Goal: Task Accomplishment & Management: Complete application form

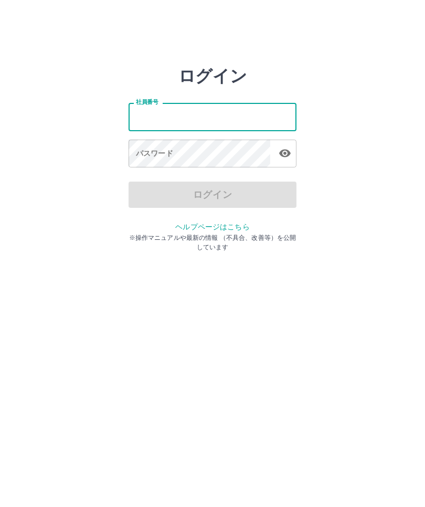
scroll to position [1, 0]
click at [327, 234] on html "ログイン 社員番号 社員番号 パスワード パスワード ログイン ヘルプページはこちら ※操作マニュアルや最新の情報 （不具合、改善等）を公開しています" at bounding box center [212, 117] width 425 height 234
click at [321, 234] on html "ログイン 社員番号 社員番号 パスワード パスワード ログイン ヘルプページはこちら ※操作マニュアルや最新の情報 （不具合、改善等）を公開しています" at bounding box center [212, 117] width 425 height 234
click at [172, 110] on input "社員番号" at bounding box center [213, 117] width 168 height 28
click at [75, 234] on html "ログイン 社員番号 社員番号 パスワード パスワード ログイン ヘルプページはこちら ※操作マニュアルや最新の情報 （不具合、改善等）を公開しています" at bounding box center [212, 117] width 425 height 234
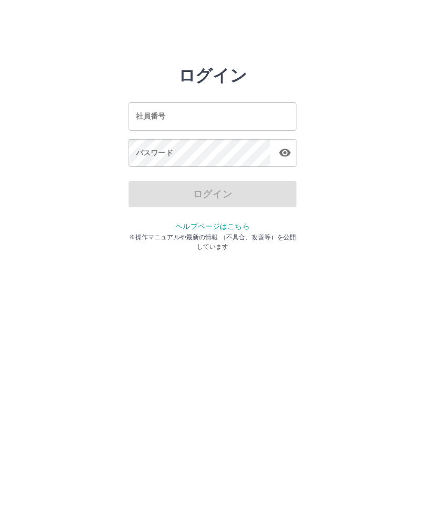
click at [101, 234] on html "ログイン 社員番号 社員番号 パスワード パスワード ログイン ヘルプページはこちら ※操作マニュアルや最新の情報 （不具合、改善等）を公開しています" at bounding box center [212, 117] width 425 height 234
click at [330, 234] on html "ログイン 社員番号 社員番号 パスワード パスワード ログイン ヘルプページはこちら ※操作マニュアルや最新の情報 （不具合、改善等）を公開しています" at bounding box center [212, 117] width 425 height 234
type input "*******"
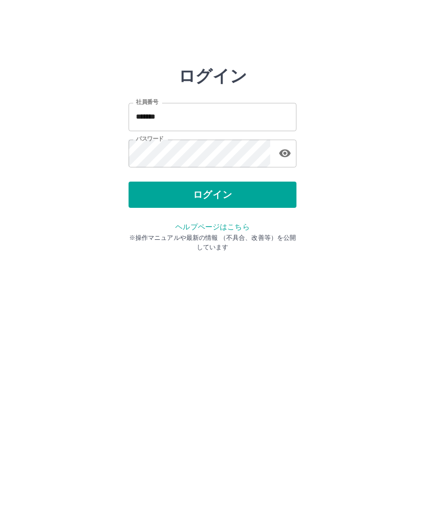
click at [244, 196] on button "ログイン" at bounding box center [213, 195] width 168 height 26
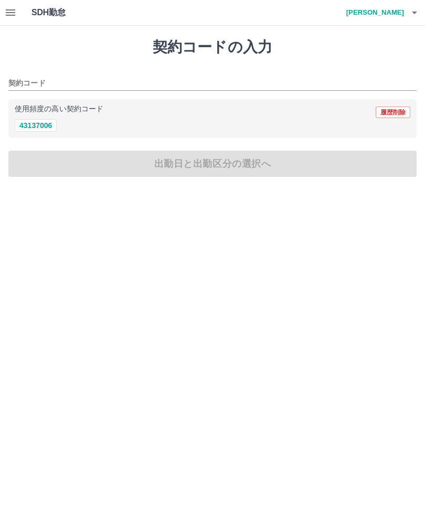
click at [6, 9] on icon "button" at bounding box center [10, 12] width 9 height 6
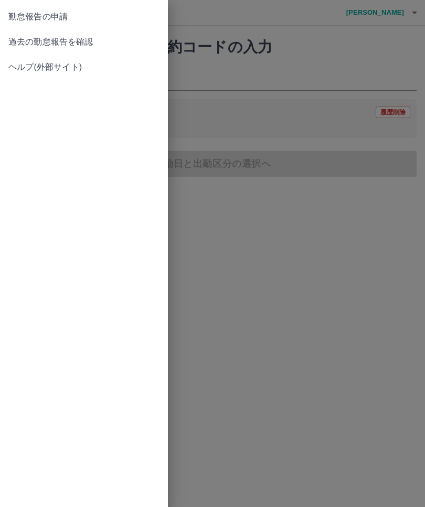
click at [88, 37] on span "過去の勤怠報告を確認" at bounding box center [83, 42] width 151 height 13
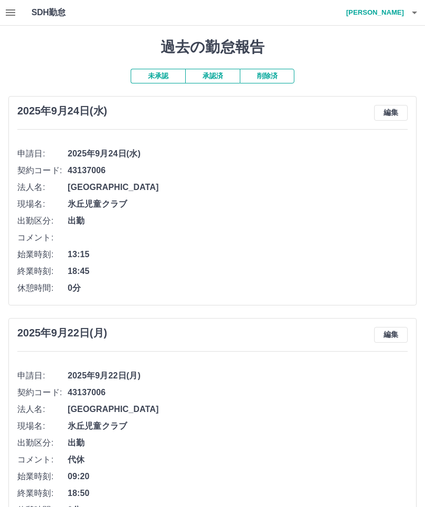
click at [162, 72] on button "未承認" at bounding box center [158, 76] width 55 height 15
click at [422, 7] on button "button" at bounding box center [414, 12] width 21 height 25
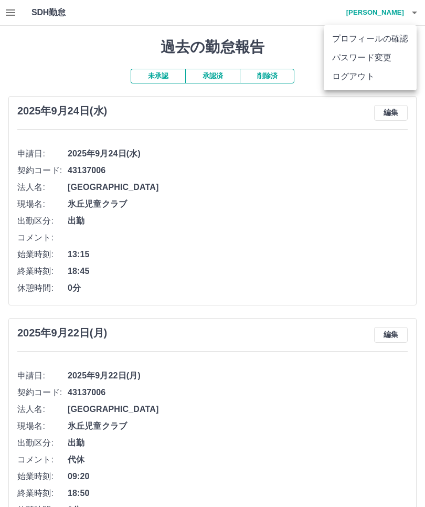
click at [364, 77] on li "ログアウト" at bounding box center [370, 76] width 93 height 19
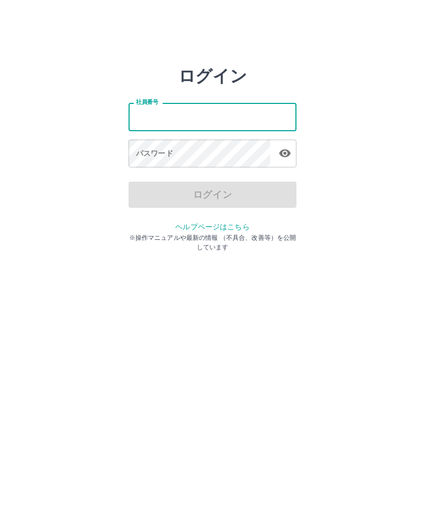
type input "*******"
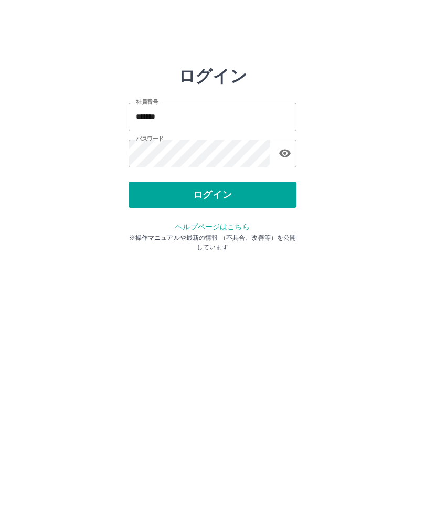
click at [225, 192] on button "ログイン" at bounding box center [213, 195] width 168 height 26
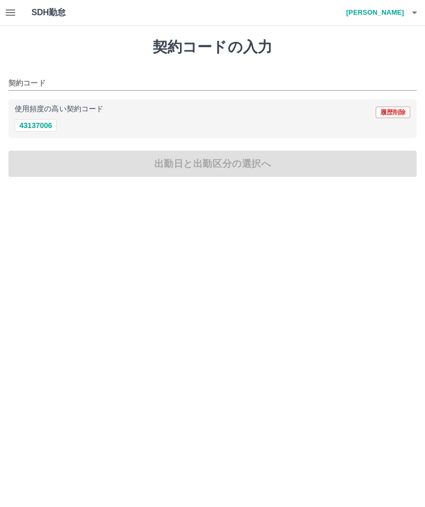
click at [8, 15] on icon "button" at bounding box center [10, 12] width 9 height 6
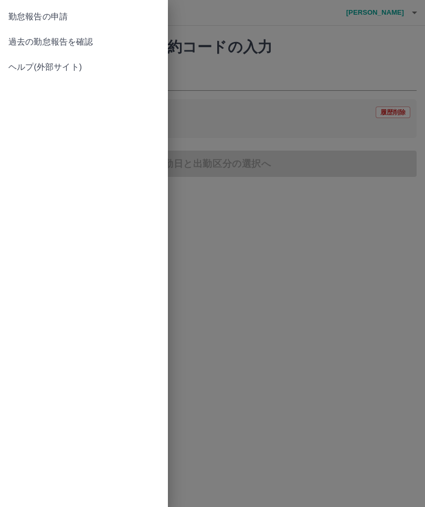
click at [75, 42] on span "過去の勤怠報告を確認" at bounding box center [83, 42] width 151 height 13
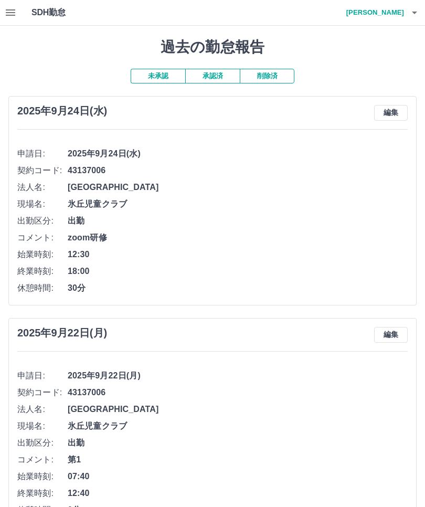
click at [420, 15] on icon "button" at bounding box center [414, 12] width 13 height 13
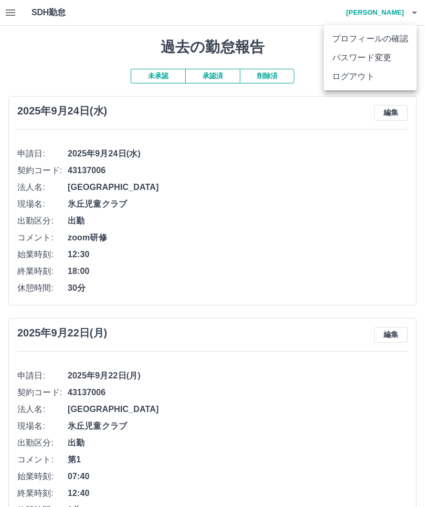
click at [365, 77] on li "ログアウト" at bounding box center [370, 76] width 93 height 19
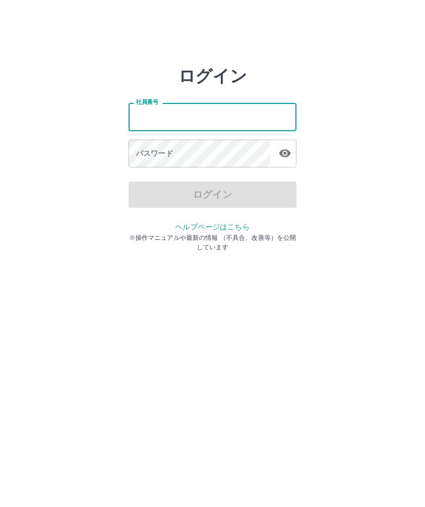
type input "*******"
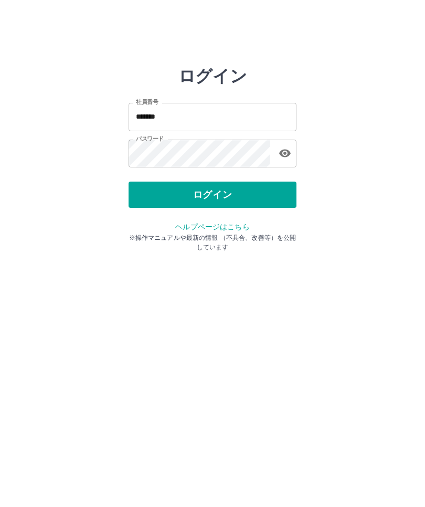
click at [258, 192] on button "ログイン" at bounding box center [213, 195] width 168 height 26
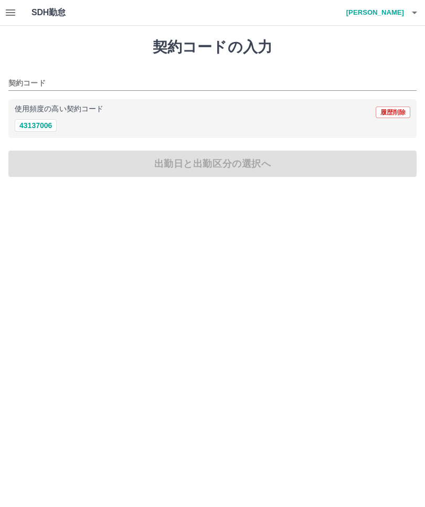
click at [13, 13] on icon "button" at bounding box center [10, 12] width 9 height 6
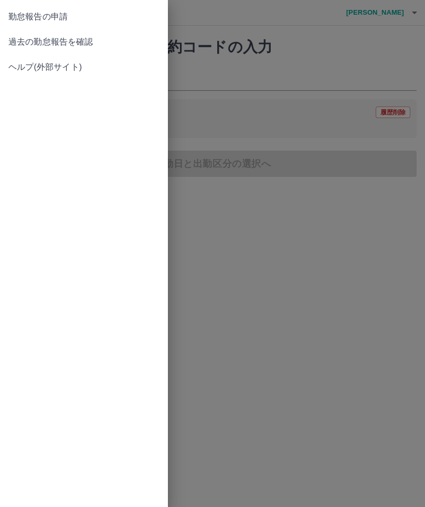
click at [90, 39] on span "過去の勤怠報告を確認" at bounding box center [83, 42] width 151 height 13
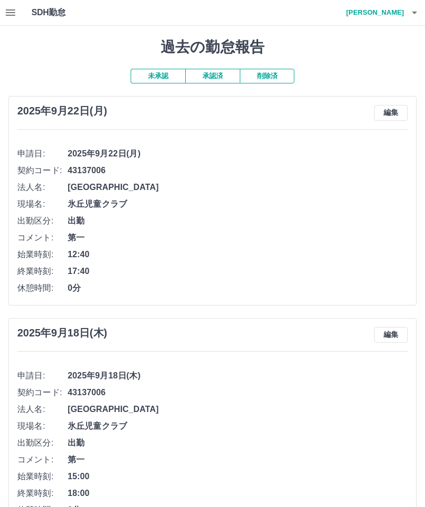
click at [420, 7] on icon "button" at bounding box center [414, 12] width 13 height 13
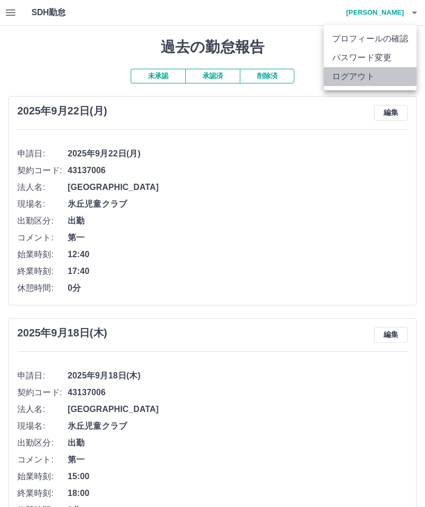
click at [360, 77] on li "ログアウト" at bounding box center [370, 76] width 93 height 19
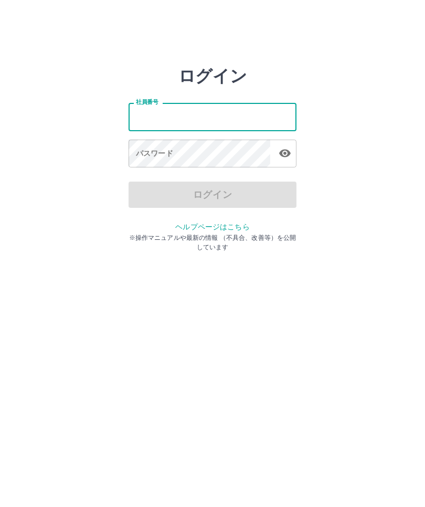
type input "*******"
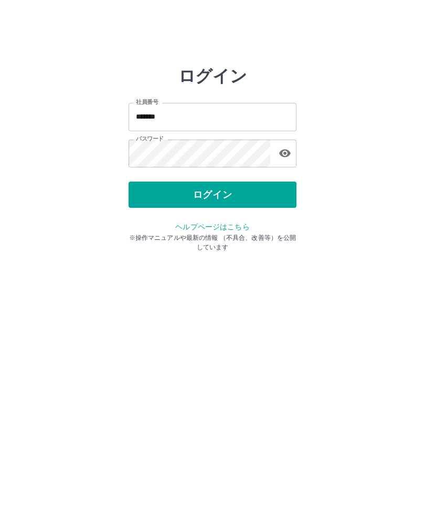
click at [224, 189] on button "ログイン" at bounding box center [213, 195] width 168 height 26
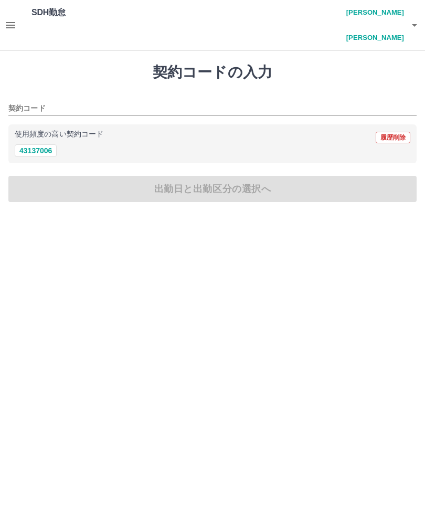
click at [7, 5] on button "button" at bounding box center [10, 25] width 21 height 50
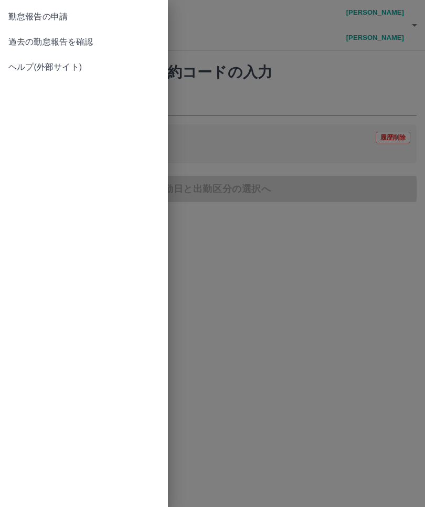
click at [83, 40] on span "過去の勤怠報告を確認" at bounding box center [83, 42] width 151 height 13
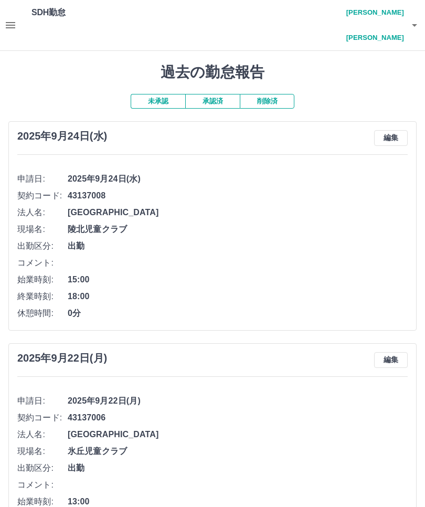
click at [13, 19] on icon "button" at bounding box center [10, 25] width 13 height 13
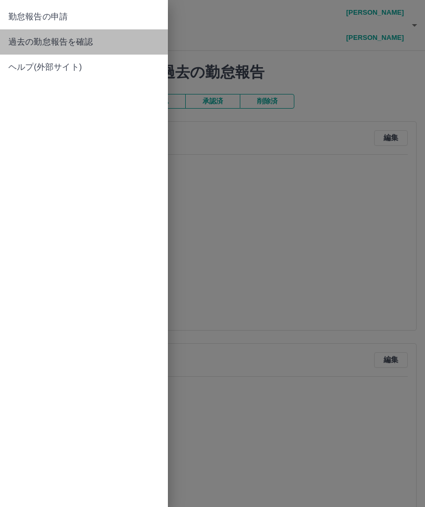
click at [82, 36] on span "過去の勤怠報告を確認" at bounding box center [83, 42] width 151 height 13
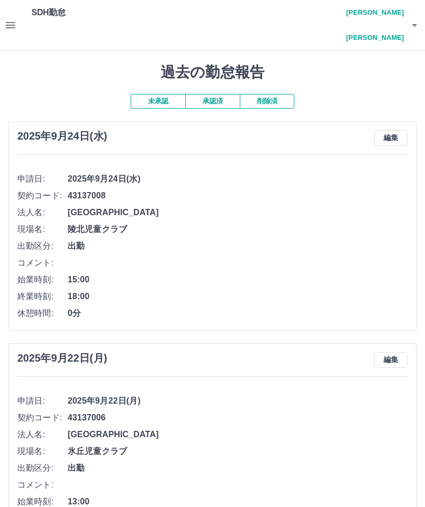
click at [215, 94] on button "承認済" at bounding box center [212, 101] width 55 height 15
click at [6, 19] on icon "button" at bounding box center [10, 25] width 13 height 13
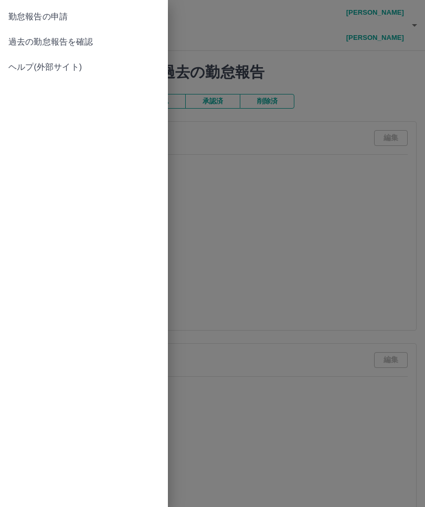
click at [84, 38] on span "過去の勤怠報告を確認" at bounding box center [83, 42] width 151 height 13
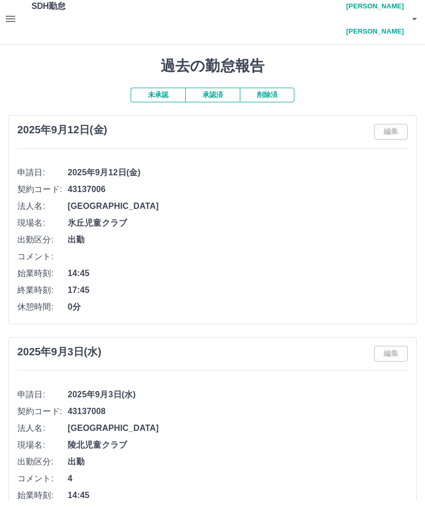
scroll to position [7, 0]
click at [417, 12] on icon "button" at bounding box center [414, 18] width 13 height 13
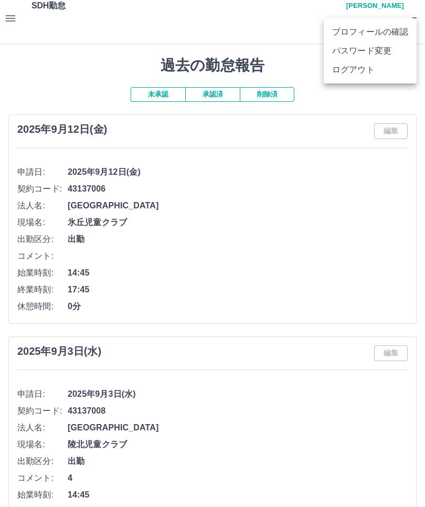
click at [364, 68] on li "ログアウト" at bounding box center [370, 69] width 93 height 19
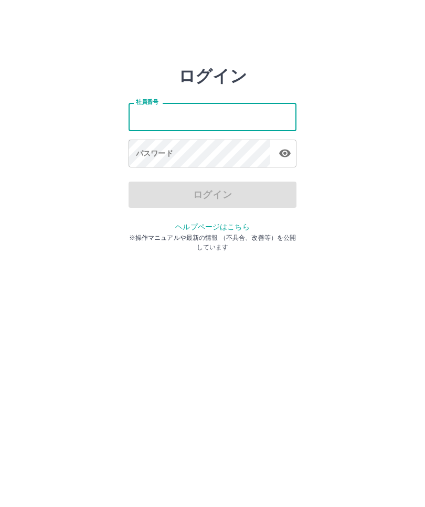
type input "*******"
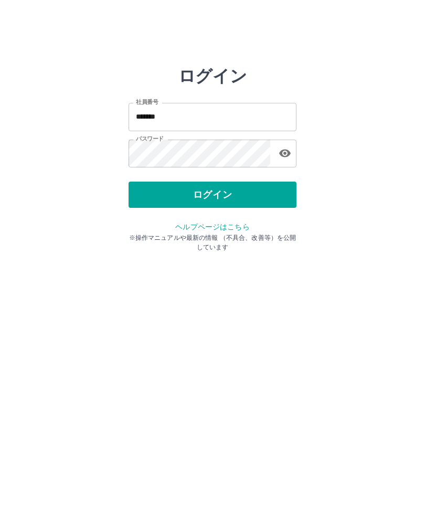
click at [266, 193] on button "ログイン" at bounding box center [213, 195] width 168 height 26
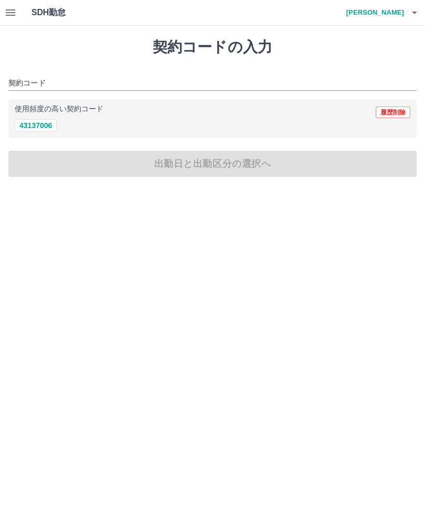
click at [418, 10] on icon "button" at bounding box center [414, 12] width 13 height 13
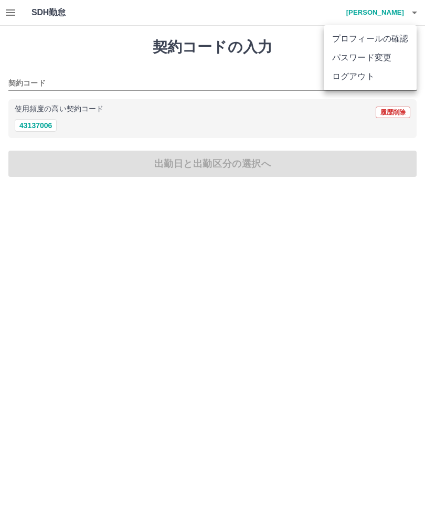
click at [359, 82] on li "ログアウト" at bounding box center [370, 76] width 93 height 19
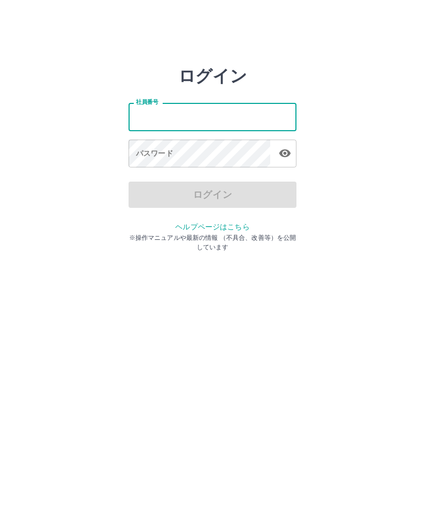
type input "*******"
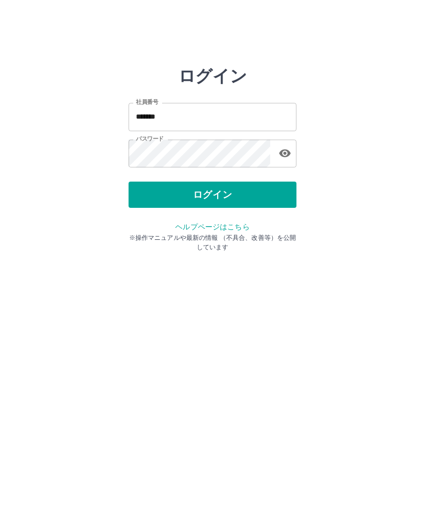
click at [227, 192] on button "ログイン" at bounding box center [213, 195] width 168 height 26
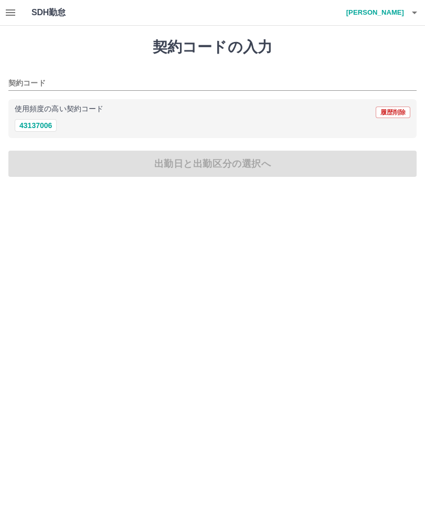
click at [408, 13] on icon "button" at bounding box center [414, 12] width 13 height 13
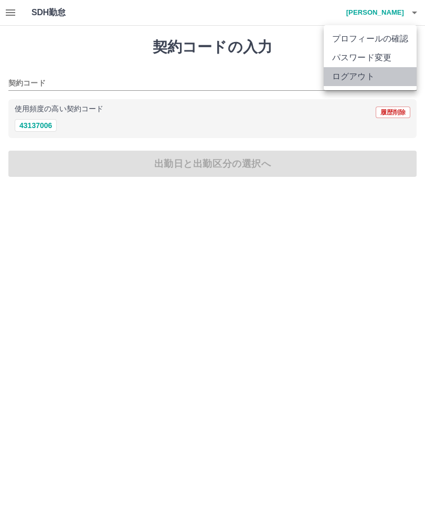
click at [362, 76] on li "ログアウト" at bounding box center [370, 76] width 93 height 19
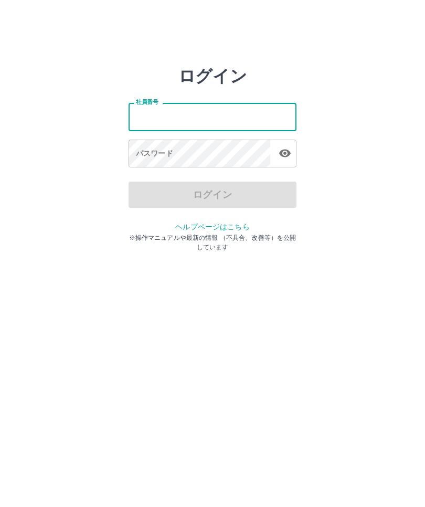
type input "*******"
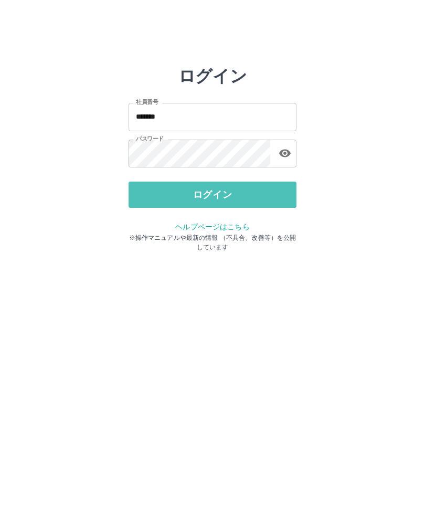
click at [223, 192] on button "ログイン" at bounding box center [213, 195] width 168 height 26
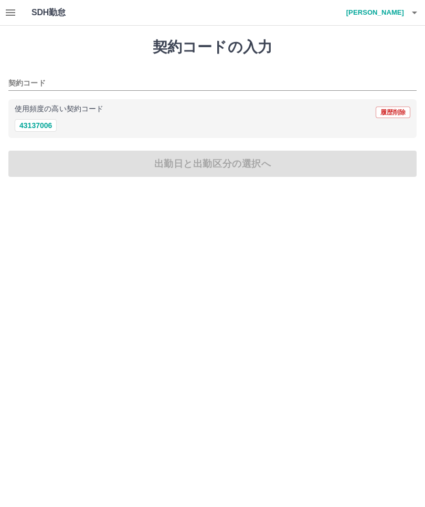
click at [11, 11] on icon "button" at bounding box center [10, 12] width 13 height 13
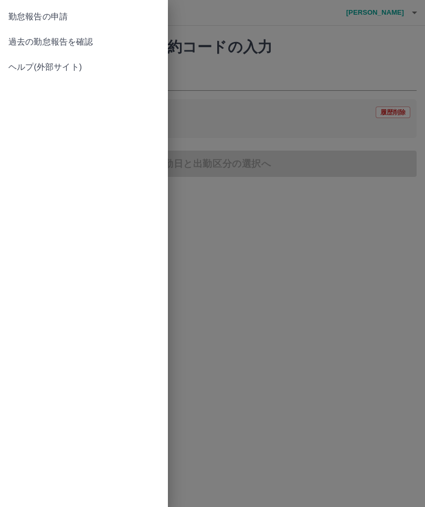
click at [88, 40] on span "過去の勤怠報告を確認" at bounding box center [83, 42] width 151 height 13
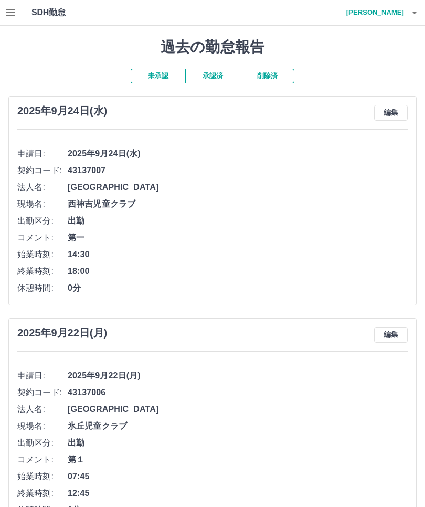
click at [165, 74] on button "未承認" at bounding box center [158, 76] width 55 height 15
click at [416, 469] on div "2025年9月22日(月) 編集 申請日: 2025年9月22日(月) 契約コード: 43137006 法人名: 加古川市 現場名: 氷丘児童クラブ 出勤区分…" at bounding box center [212, 422] width 408 height 209
click at [419, 16] on icon "button" at bounding box center [414, 12] width 13 height 13
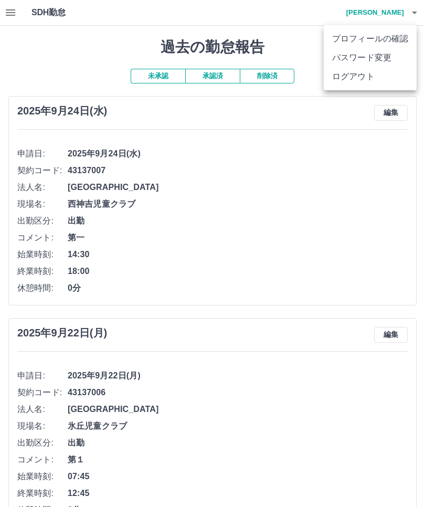
click at [357, 78] on li "ログアウト" at bounding box center [370, 76] width 93 height 19
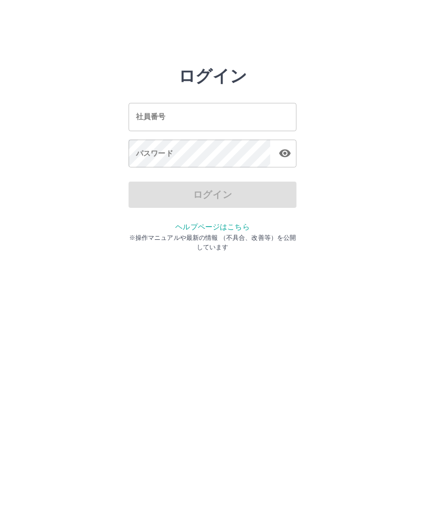
click at [296, 234] on html "ログイン 社員番号 社員番号 パスワード パスワード ログイン ヘルプページはこちら ※操作マニュアルや最新の情報 （不具合、改善等）を公開しています" at bounding box center [212, 117] width 425 height 234
click at [163, 234] on html "ログイン 社員番号 社員番号 パスワード パスワード ログイン ヘルプページはこちら ※操作マニュアルや最新の情報 （不具合、改善等）を公開しています" at bounding box center [212, 117] width 425 height 234
type input "*******"
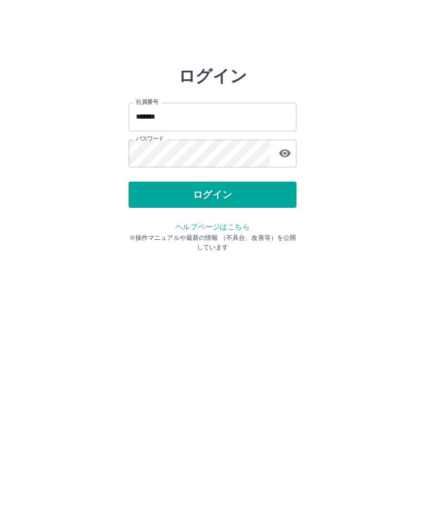
click at [242, 189] on button "ログイン" at bounding box center [213, 195] width 168 height 26
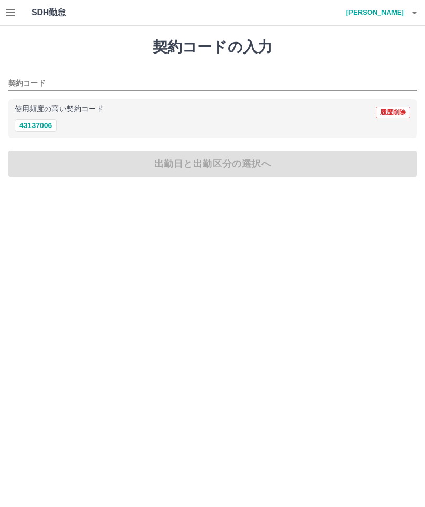
click at [8, 7] on icon "button" at bounding box center [10, 12] width 13 height 13
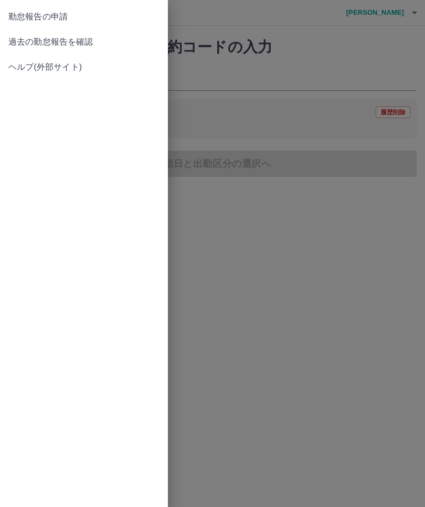
click at [81, 41] on span "過去の勤怠報告を確認" at bounding box center [83, 42] width 151 height 13
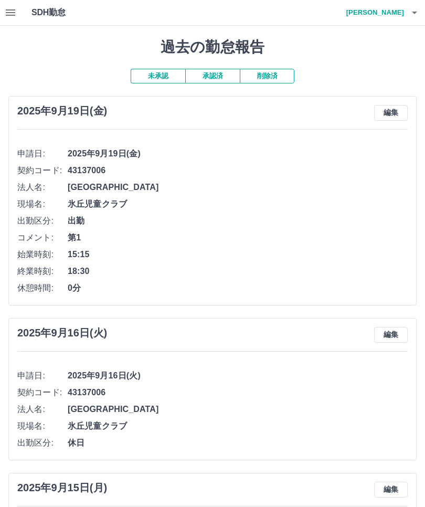
click at [16, 7] on icon "button" at bounding box center [10, 12] width 13 height 13
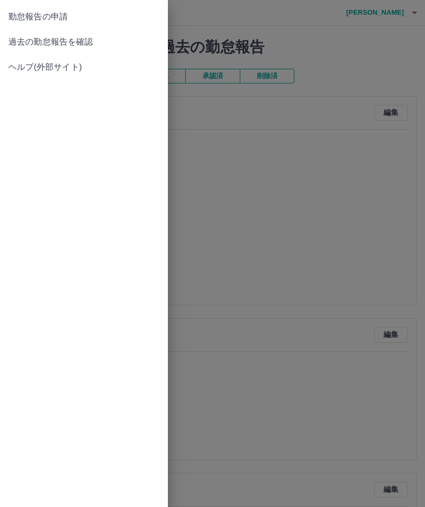
click at [94, 40] on span "過去の勤怠報告を確認" at bounding box center [83, 42] width 151 height 13
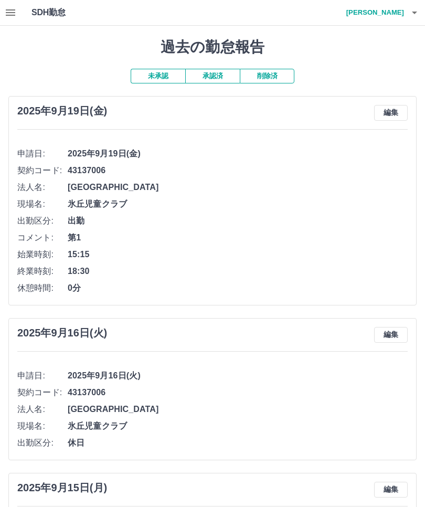
click at [219, 70] on button "承認済" at bounding box center [212, 76] width 55 height 15
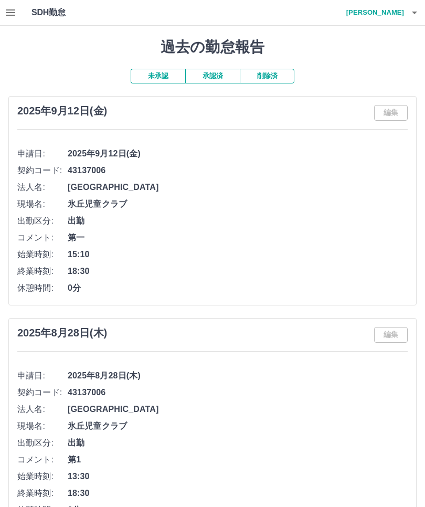
click at [163, 71] on button "未承認" at bounding box center [158, 76] width 55 height 15
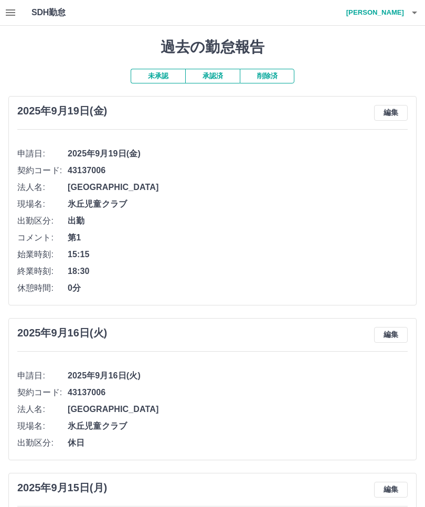
click at [420, 18] on icon "button" at bounding box center [414, 12] width 13 height 13
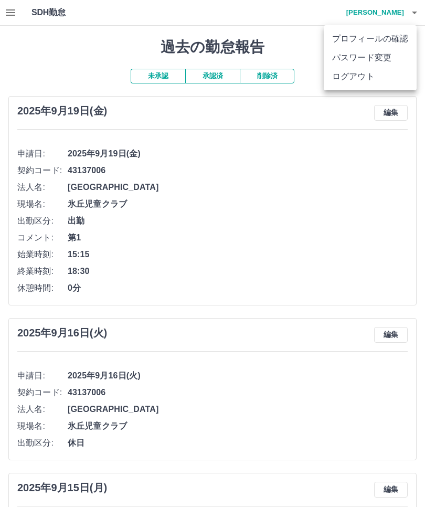
click at [358, 82] on li "ログアウト" at bounding box center [370, 76] width 93 height 19
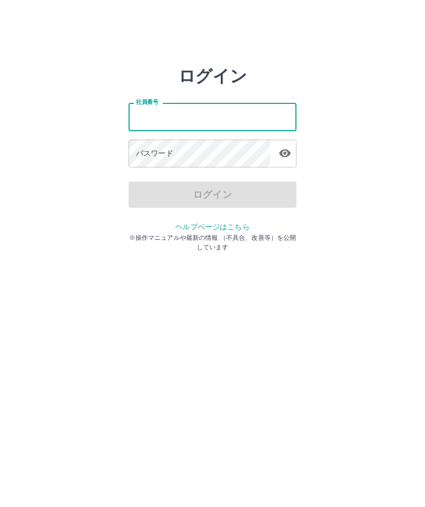
type input "*******"
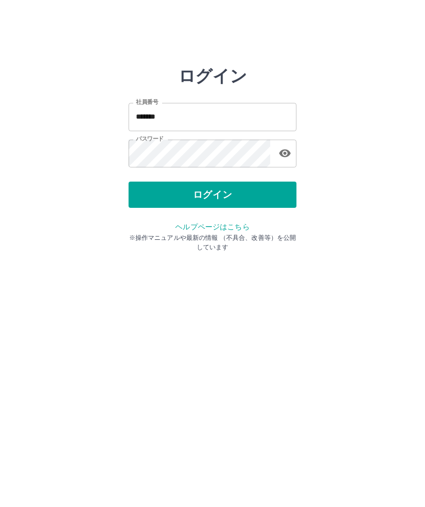
click at [235, 194] on button "ログイン" at bounding box center [213, 195] width 168 height 26
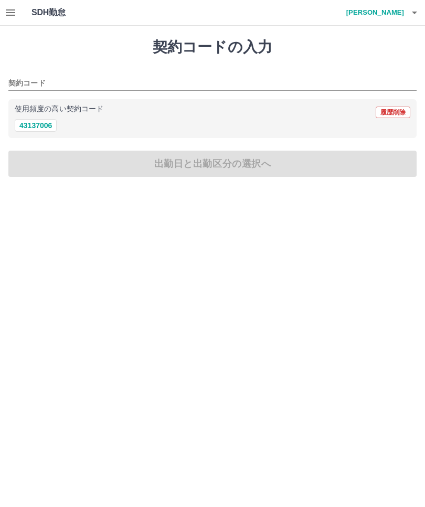
click at [8, 12] on icon "button" at bounding box center [10, 12] width 9 height 6
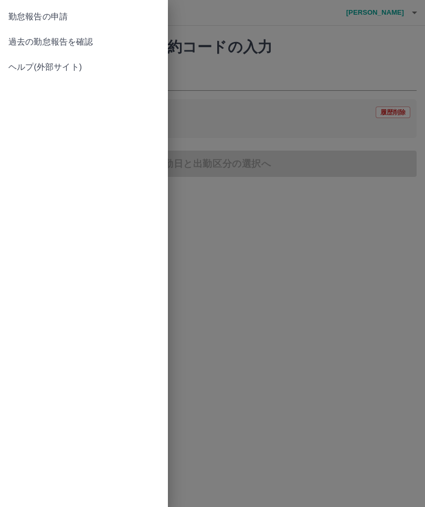
click at [87, 43] on span "過去の勤怠報告を確認" at bounding box center [83, 42] width 151 height 13
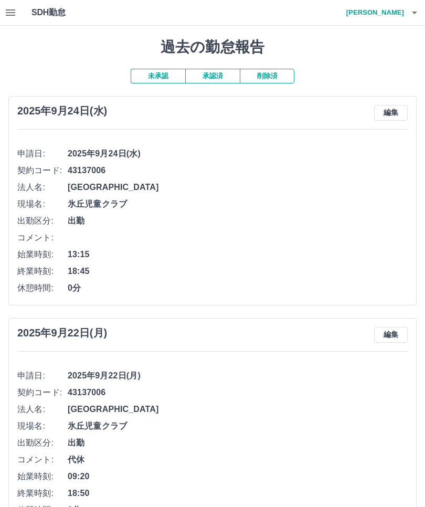
click at [215, 73] on button "承認済" at bounding box center [212, 76] width 55 height 15
click at [414, 3] on button "button" at bounding box center [414, 12] width 21 height 25
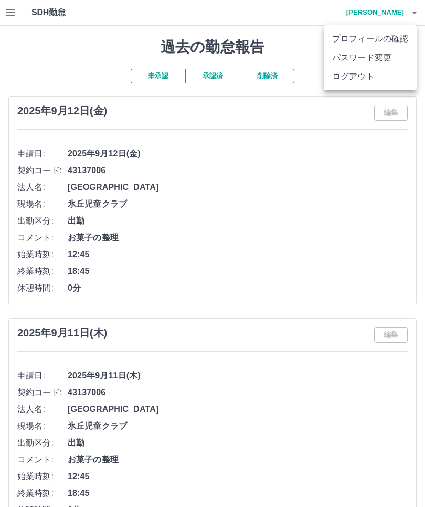
click at [367, 79] on li "ログアウト" at bounding box center [370, 76] width 93 height 19
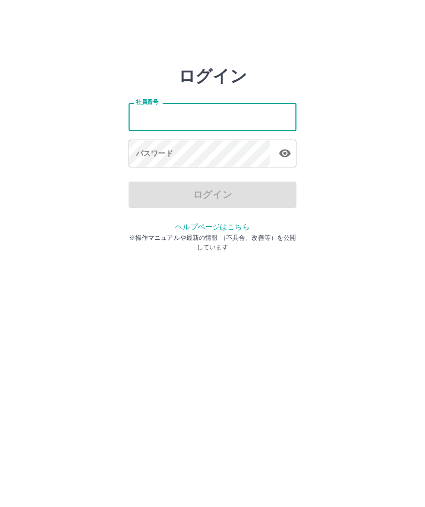
click at [93, 234] on html "ログイン 社員番号 社員番号 パスワード パスワード ログイン ヘルプページはこちら ※操作マニュアルや最新の情報 （不具合、改善等）を公開しています" at bounding box center [212, 117] width 425 height 234
type input "*******"
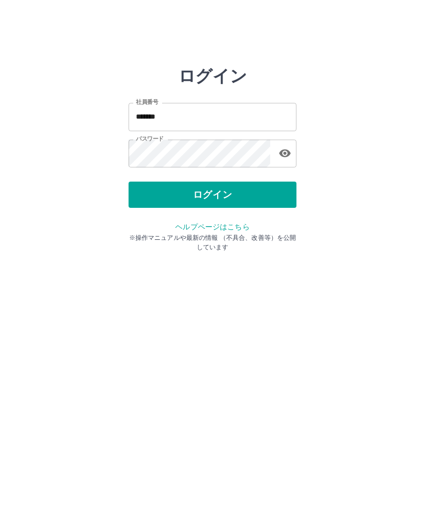
click at [214, 191] on button "ログイン" at bounding box center [213, 195] width 168 height 26
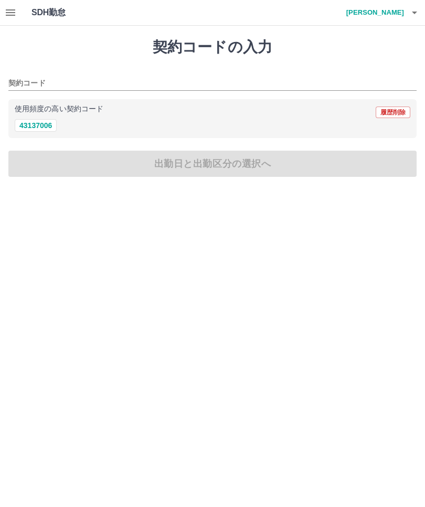
click at [46, 123] on button "43137006" at bounding box center [36, 125] width 42 height 13
type input "********"
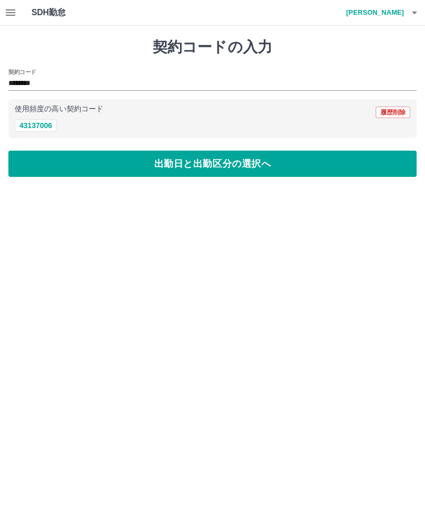
click at [218, 162] on button "出勤日と出勤区分の選択へ" at bounding box center [212, 164] width 408 height 26
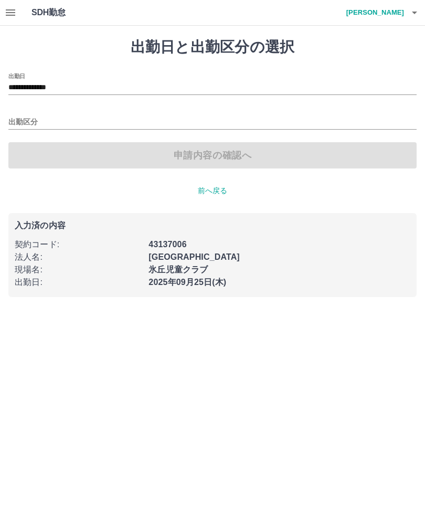
click at [27, 119] on input "出勤区分" at bounding box center [212, 122] width 408 height 13
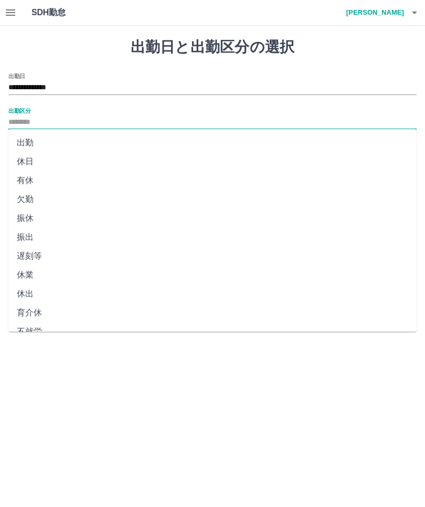
click at [31, 140] on li "出勤" at bounding box center [212, 142] width 408 height 19
type input "**"
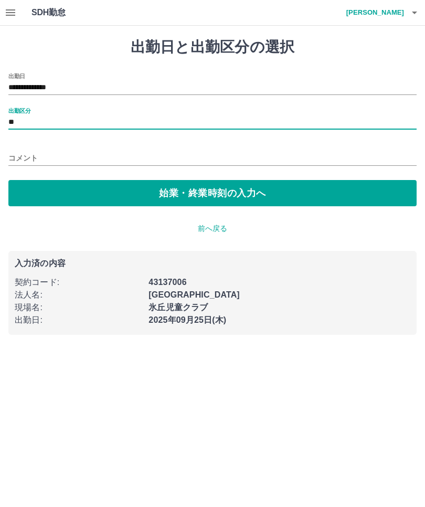
click at [20, 151] on input "コメント" at bounding box center [212, 158] width 408 height 15
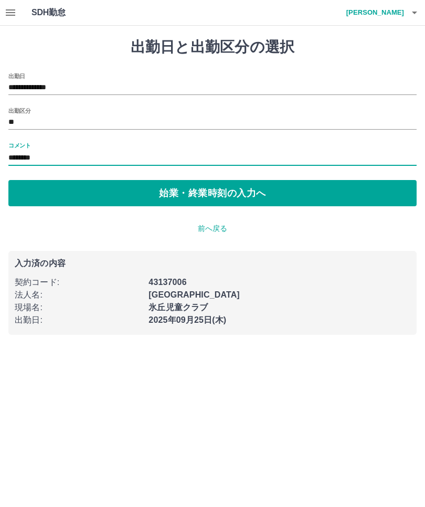
type input "********"
click at [206, 188] on button "始業・終業時刻の入力へ" at bounding box center [212, 193] width 408 height 26
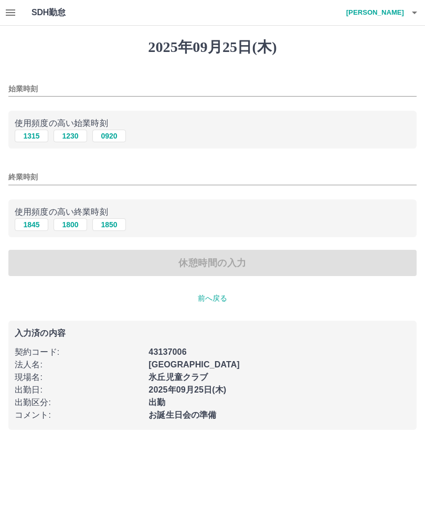
click at [20, 87] on input "始業時刻" at bounding box center [212, 88] width 408 height 15
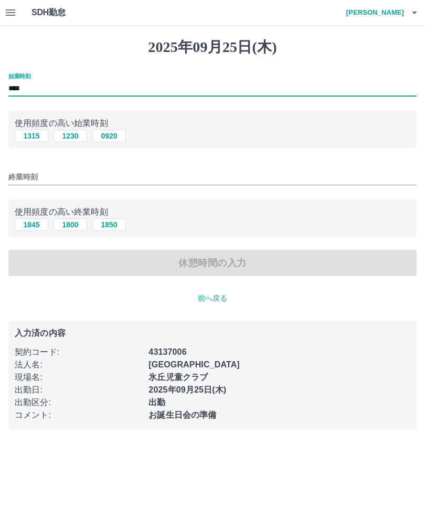
type input "****"
click at [16, 173] on input "終業時刻" at bounding box center [212, 177] width 408 height 15
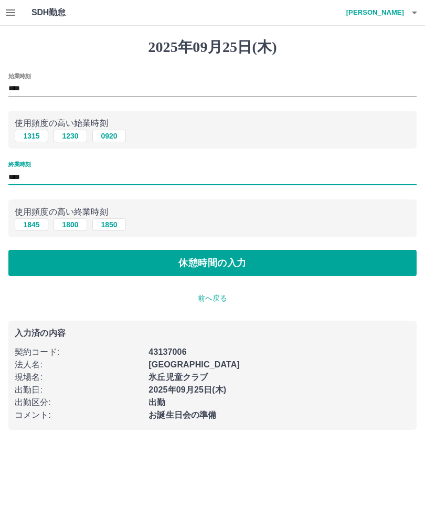
type input "****"
click at [203, 258] on button "休憩時間の入力" at bounding box center [212, 263] width 408 height 26
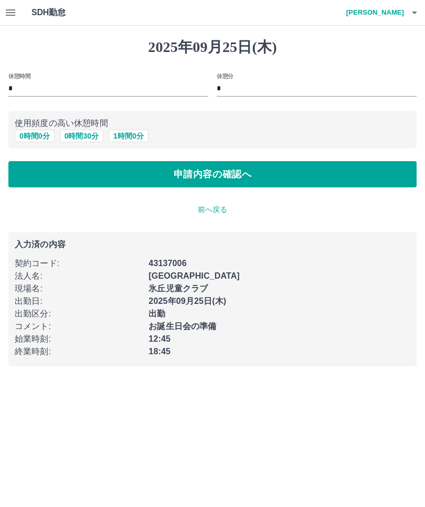
click at [215, 173] on button "申請内容の確認へ" at bounding box center [212, 174] width 408 height 26
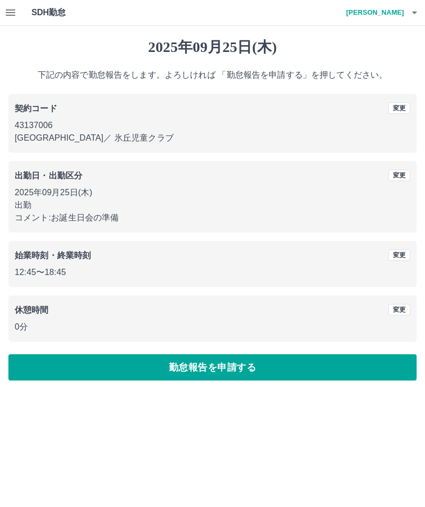
click at [235, 369] on button "勤怠報告を申請する" at bounding box center [212, 367] width 408 height 26
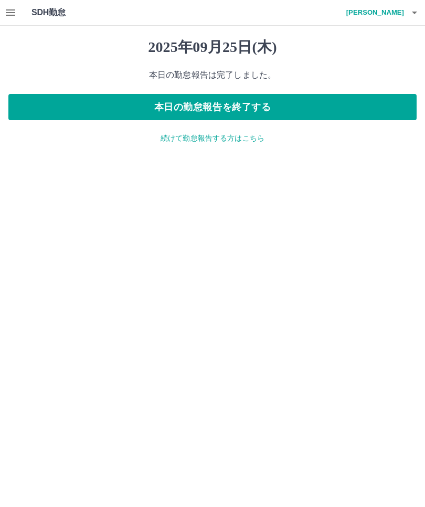
click at [248, 104] on button "本日の勤怠報告を終了する" at bounding box center [212, 107] width 408 height 26
